Goal: Transaction & Acquisition: Purchase product/service

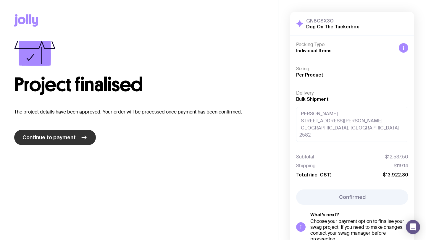
click at [50, 136] on span "Continue to payment" at bounding box center [48, 137] width 53 height 7
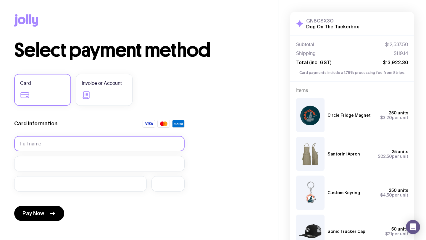
click at [51, 145] on input "text" at bounding box center [99, 143] width 170 height 15
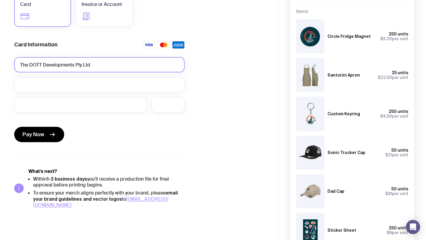
scroll to position [79, 0]
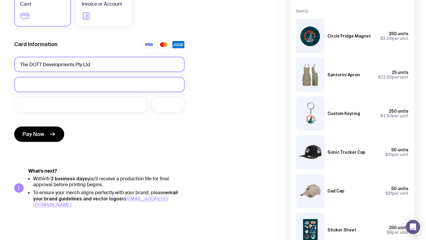
type input "The DOTT Developments Pty Ltd"
click at [114, 15] on label "Invoice or Account" at bounding box center [104, 11] width 57 height 32
click at [0, 0] on input "Invoice or Account" at bounding box center [0, 0] width 0 height 0
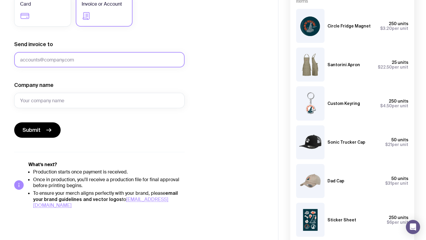
click at [86, 61] on input "Send invoice to" at bounding box center [99, 59] width 170 height 15
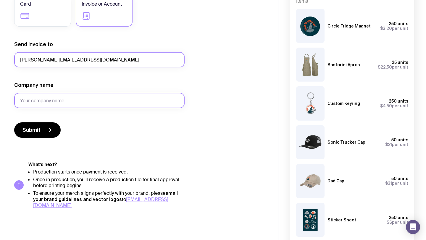
type input "[PERSON_NAME][EMAIL_ADDRESS][DOMAIN_NAME]"
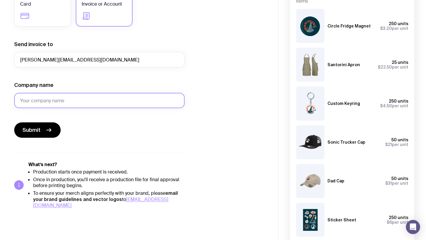
click at [76, 99] on input "Company name" at bounding box center [99, 100] width 170 height 15
type input "The DOTT Developments Pty Ltd"
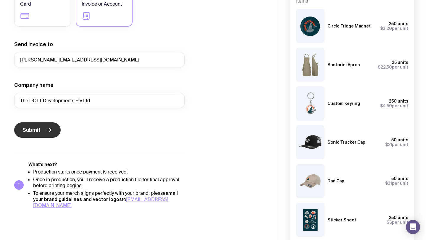
click at [41, 131] on button "Submit" at bounding box center [37, 129] width 46 height 15
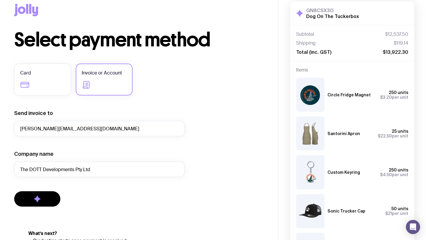
scroll to position [0, 0]
